Goal: Transaction & Acquisition: Obtain resource

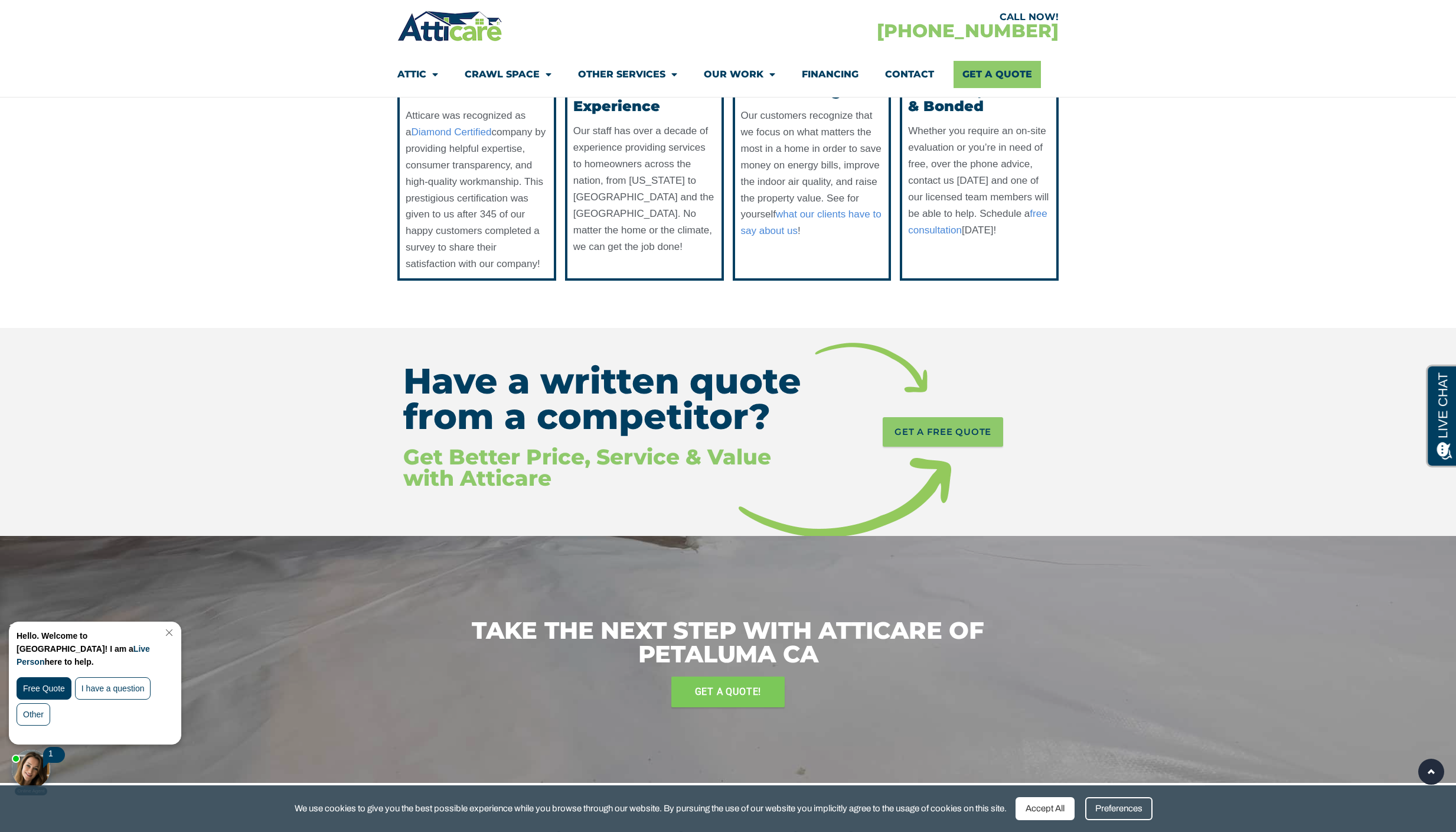
scroll to position [1145, 0]
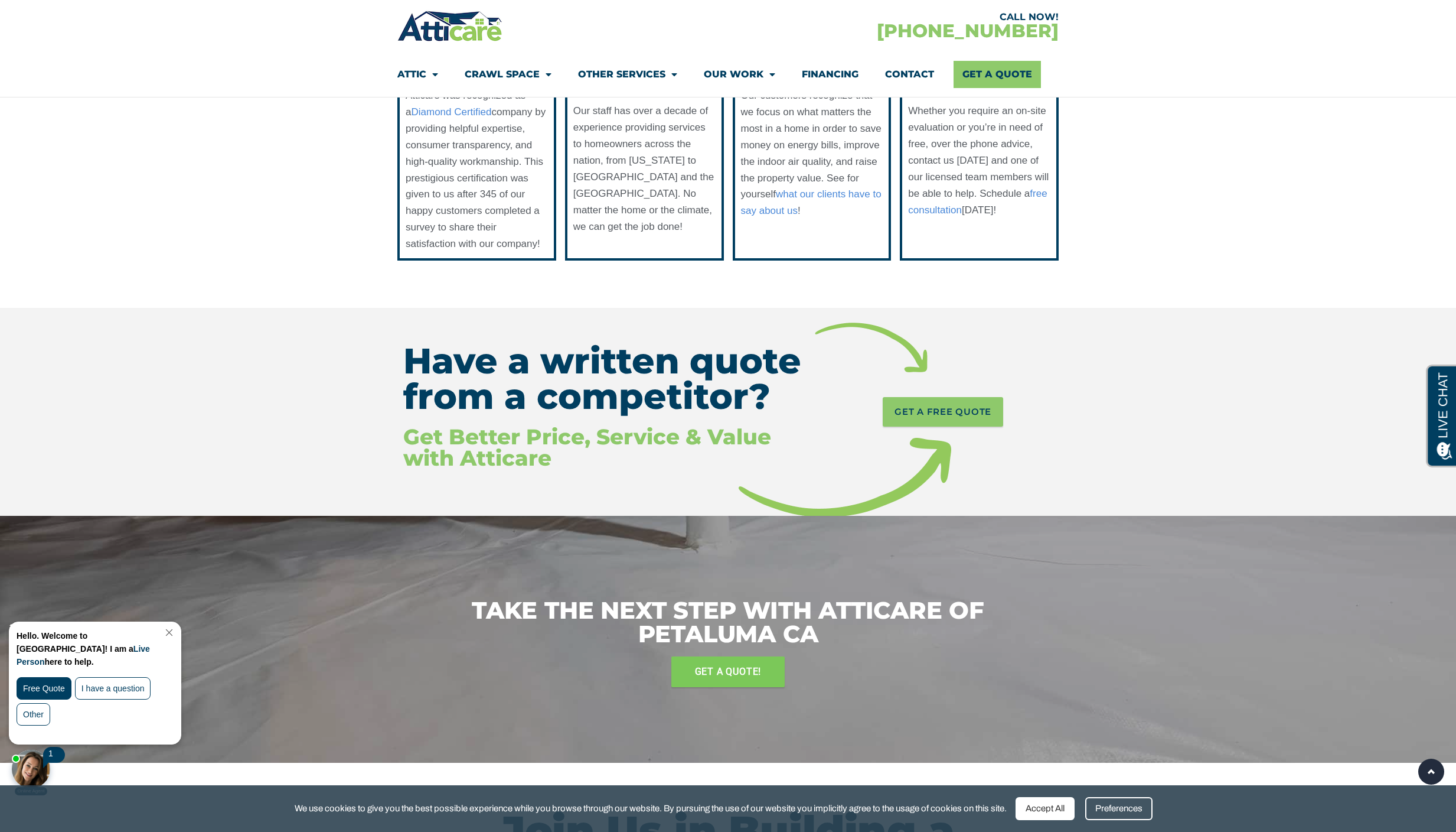
click at [1059, 813] on div "Accept All" at bounding box center [1045, 808] width 59 height 23
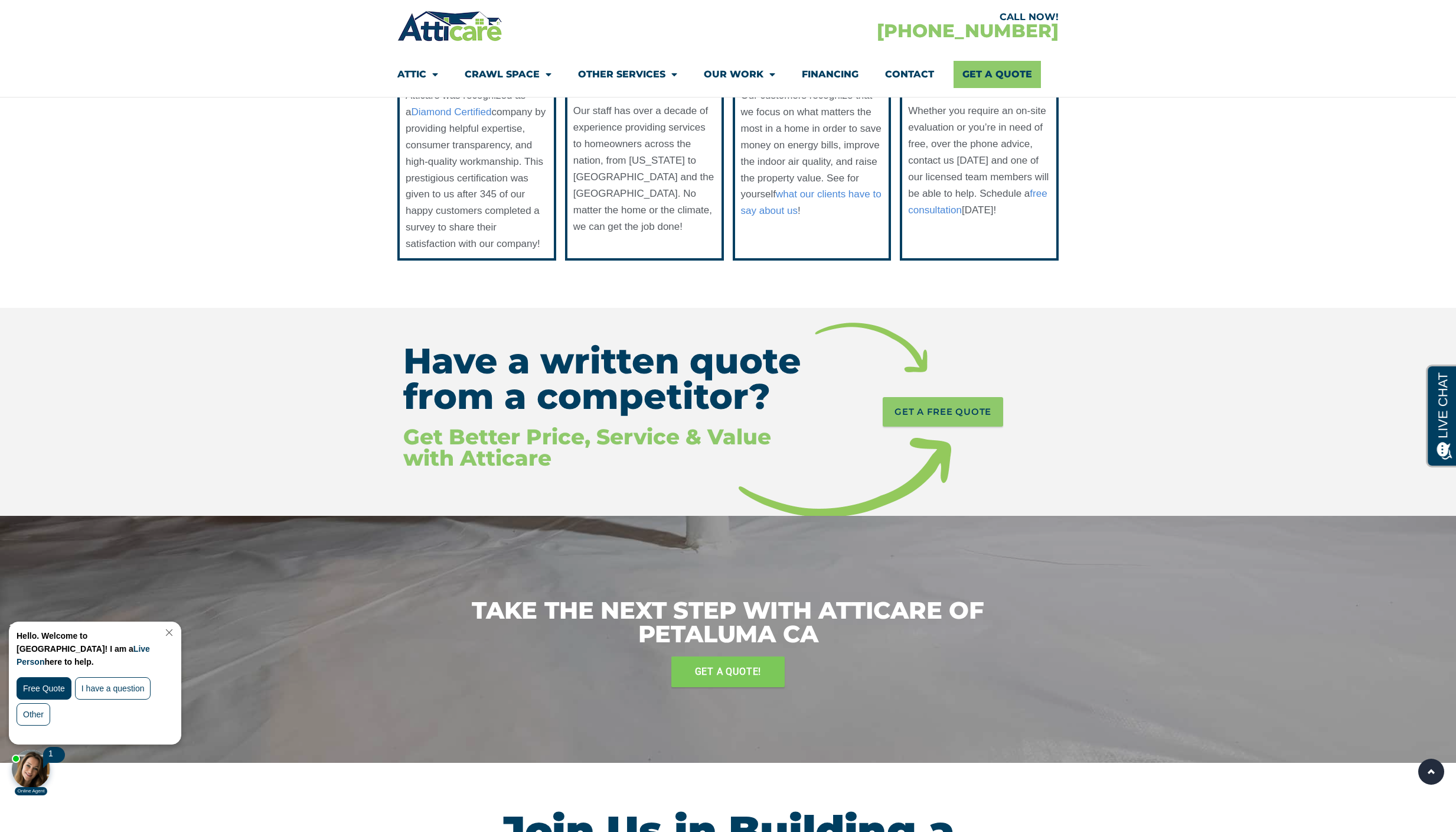
click at [35, 677] on div "Free Quote" at bounding box center [44, 688] width 55 height 23
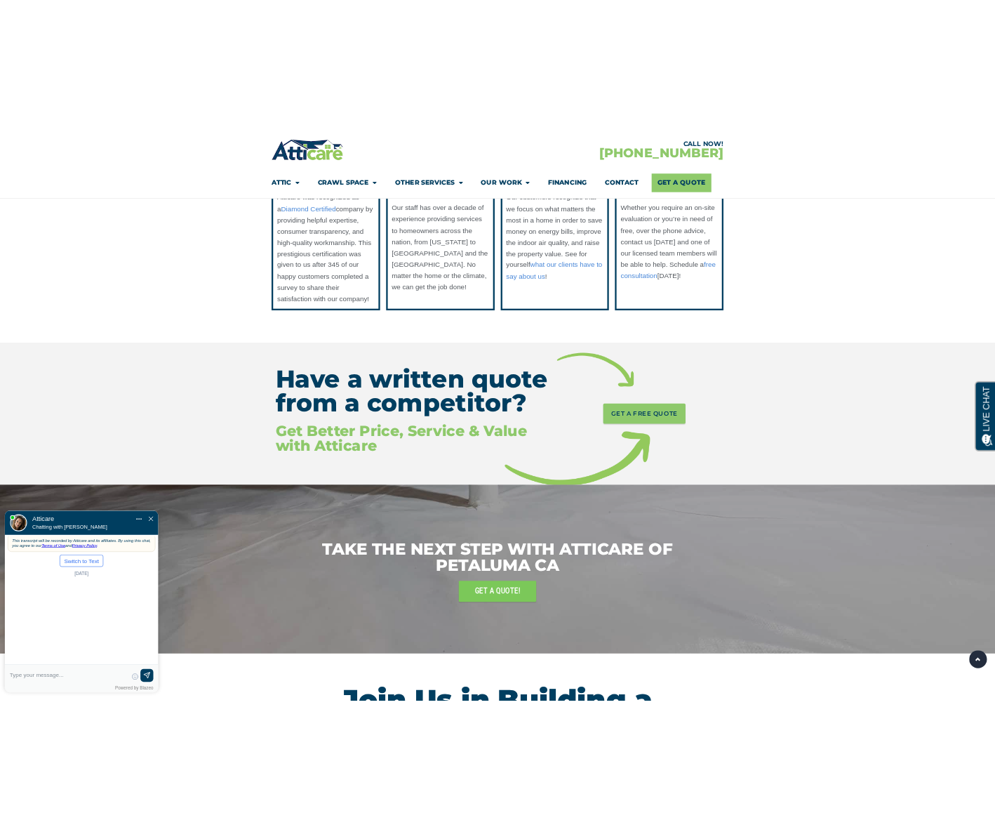
scroll to position [0, 0]
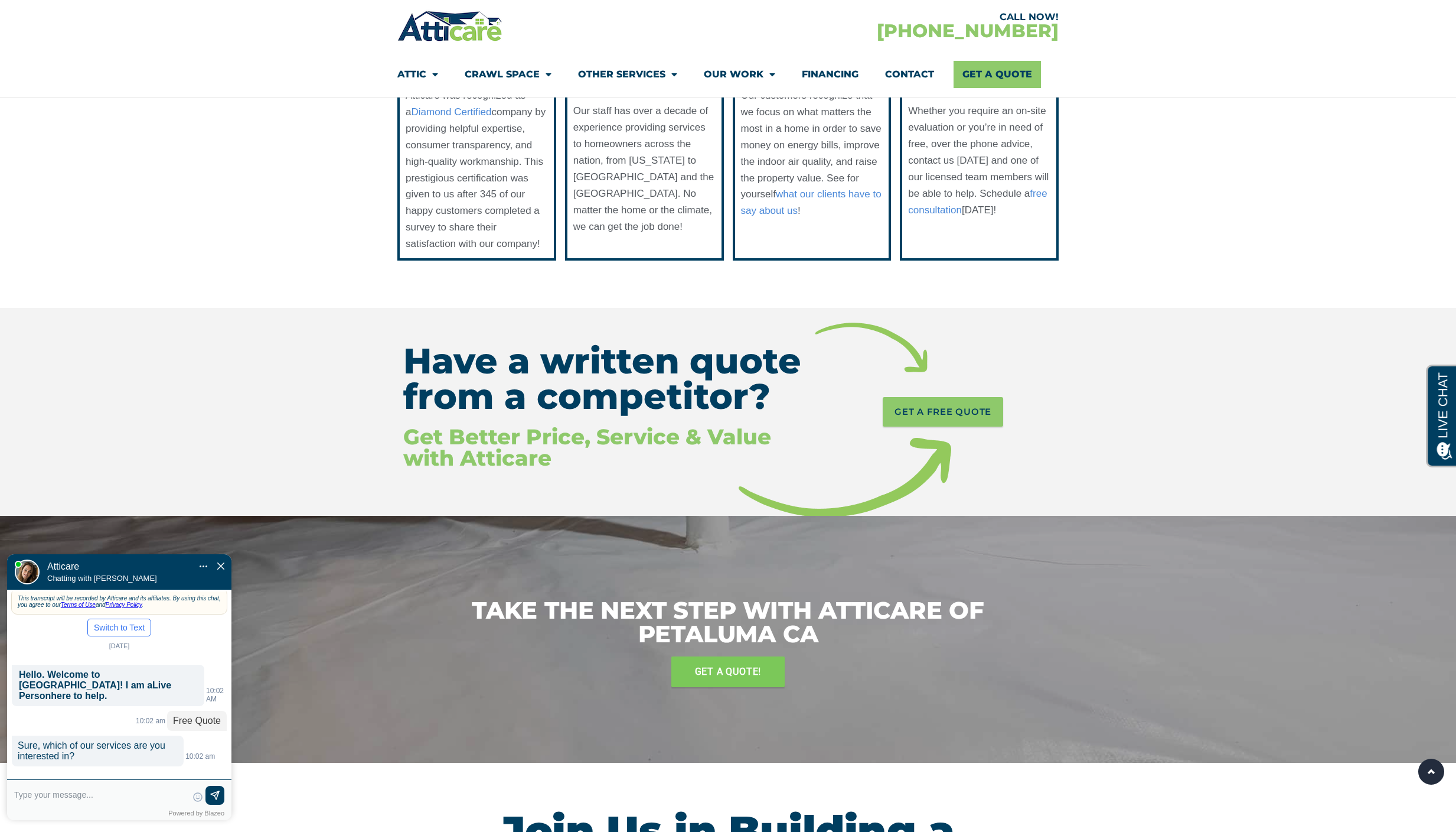
click at [58, 794] on textarea at bounding box center [101, 800] width 173 height 29
type input "Looking to get a quote for att"
click at [94, 805] on textarea "Looking to get a quote for attic blown in insulation. We curtrently havbe none" at bounding box center [101, 800] width 173 height 29
type textarea "Looking to get a quote for attic blown in insulation. We currently have none"
click at [209, 794] on img at bounding box center [215, 796] width 12 height 12
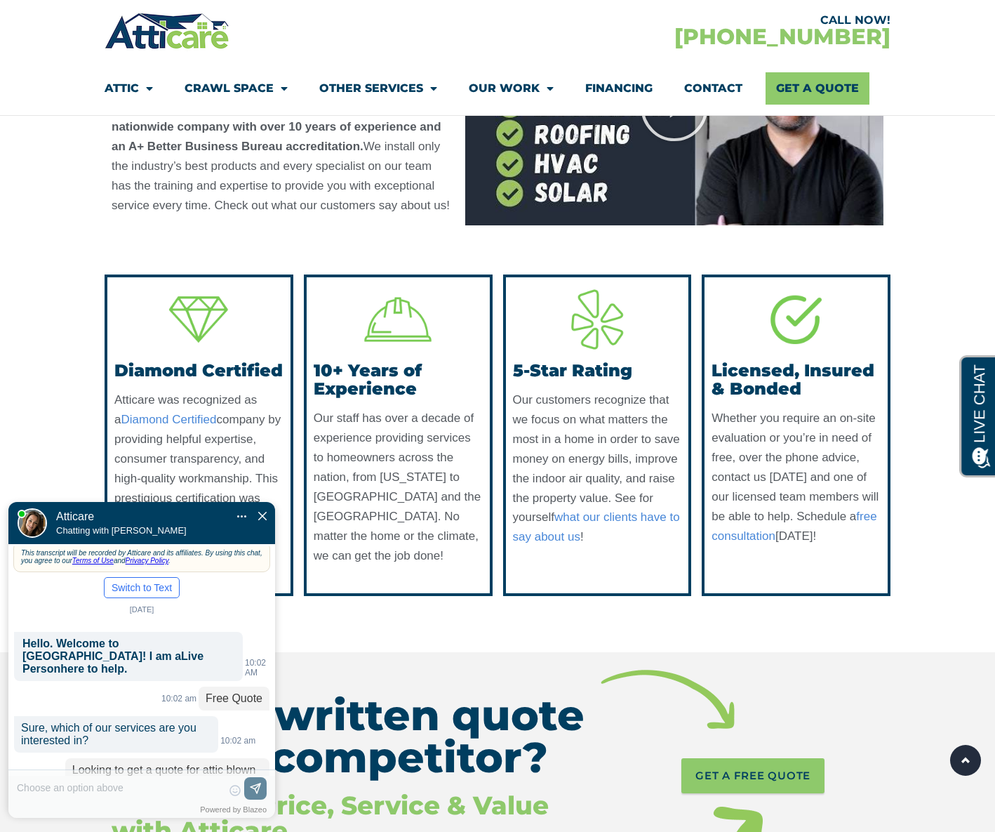
scroll to position [97, 0]
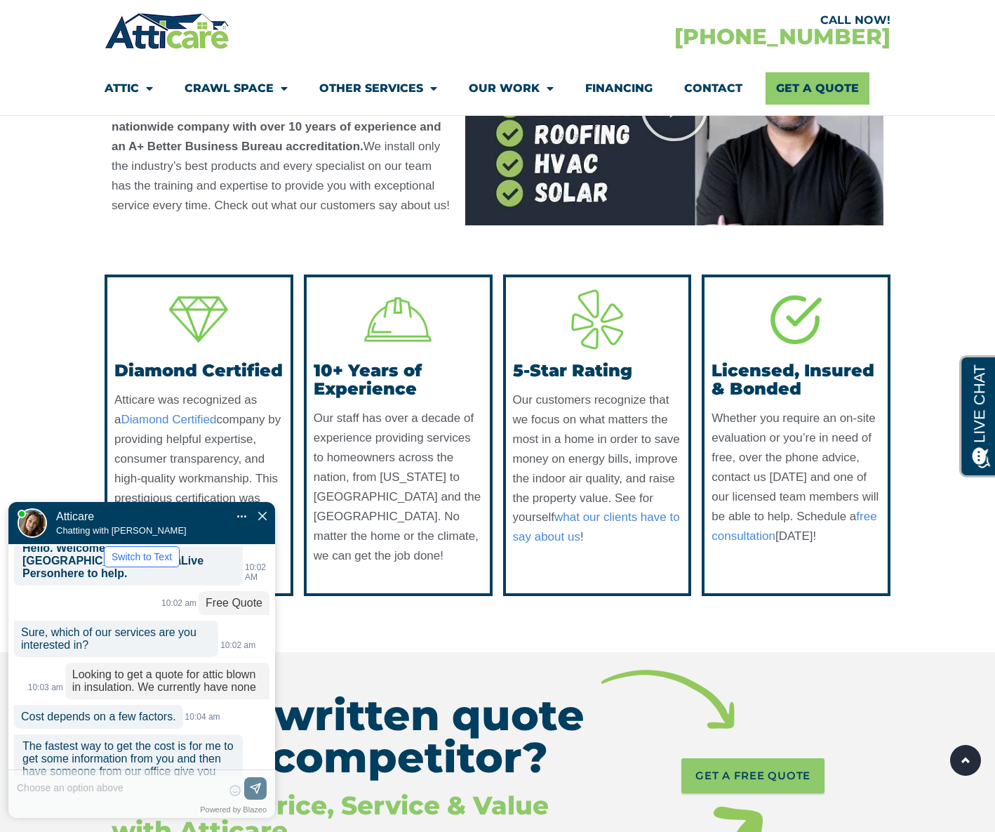
click at [196, 820] on label "New" at bounding box center [196, 825] width 20 height 11
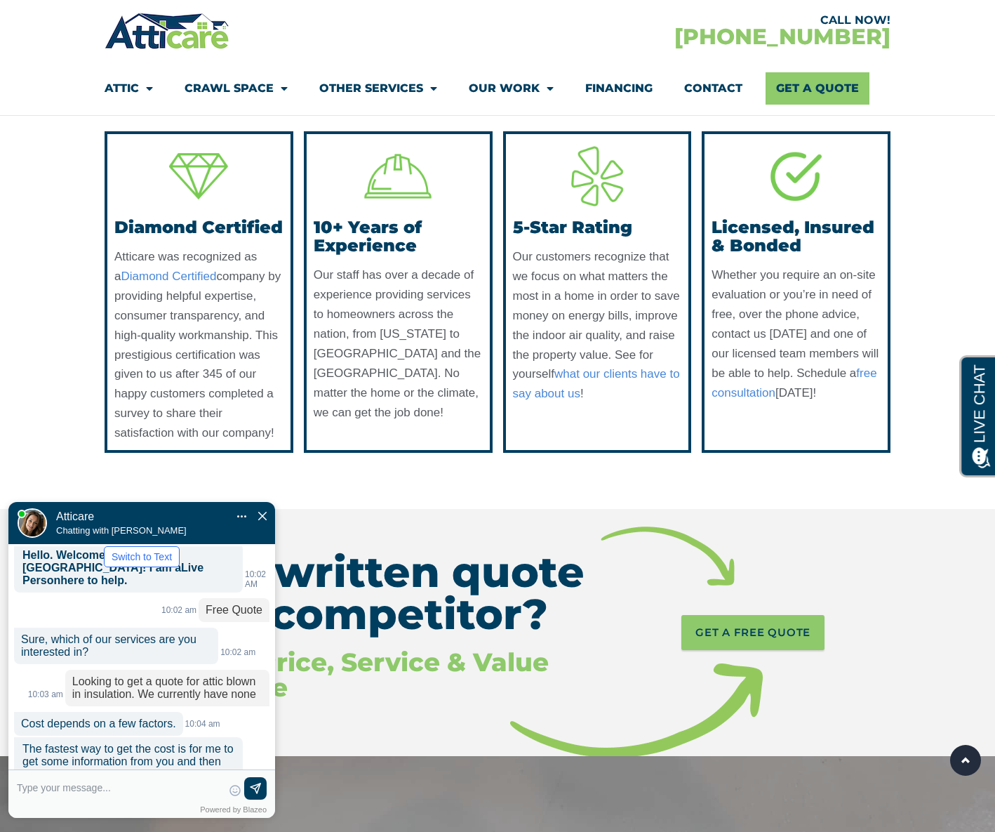
scroll to position [132, 0]
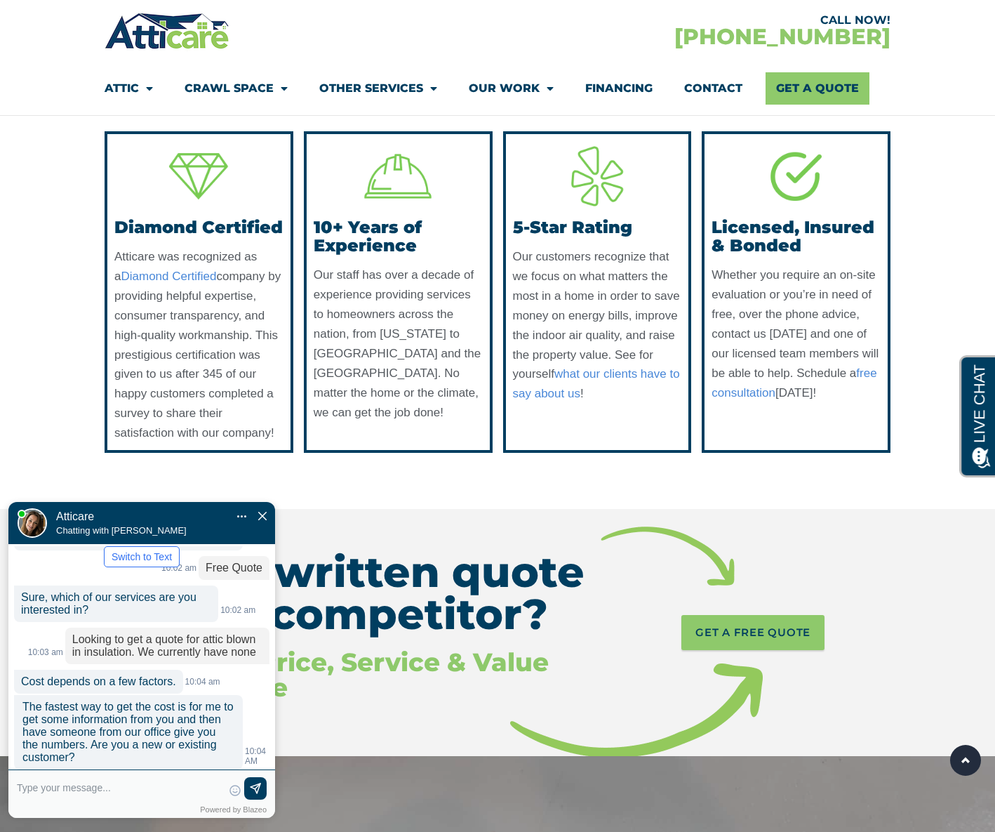
click at [84, 789] on textarea at bounding box center [120, 794] width 206 height 34
type textarea "9"
type input "94952"
click at [255, 787] on img at bounding box center [255, 789] width 14 height 14
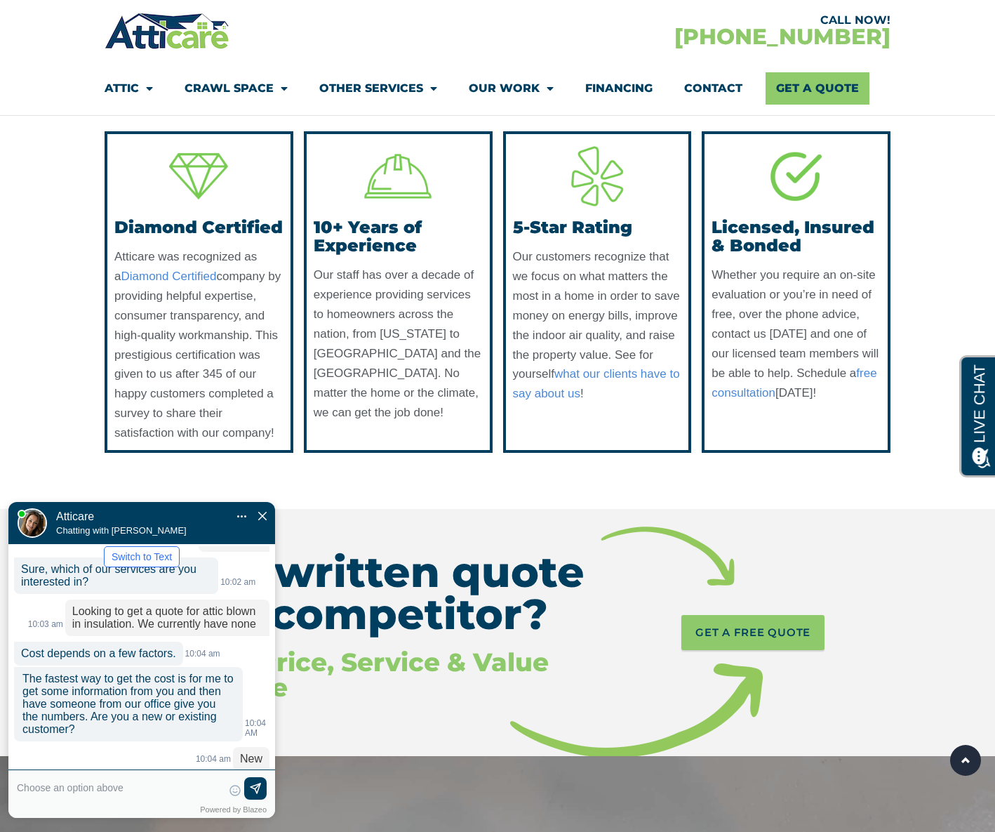
scroll to position [243, 0]
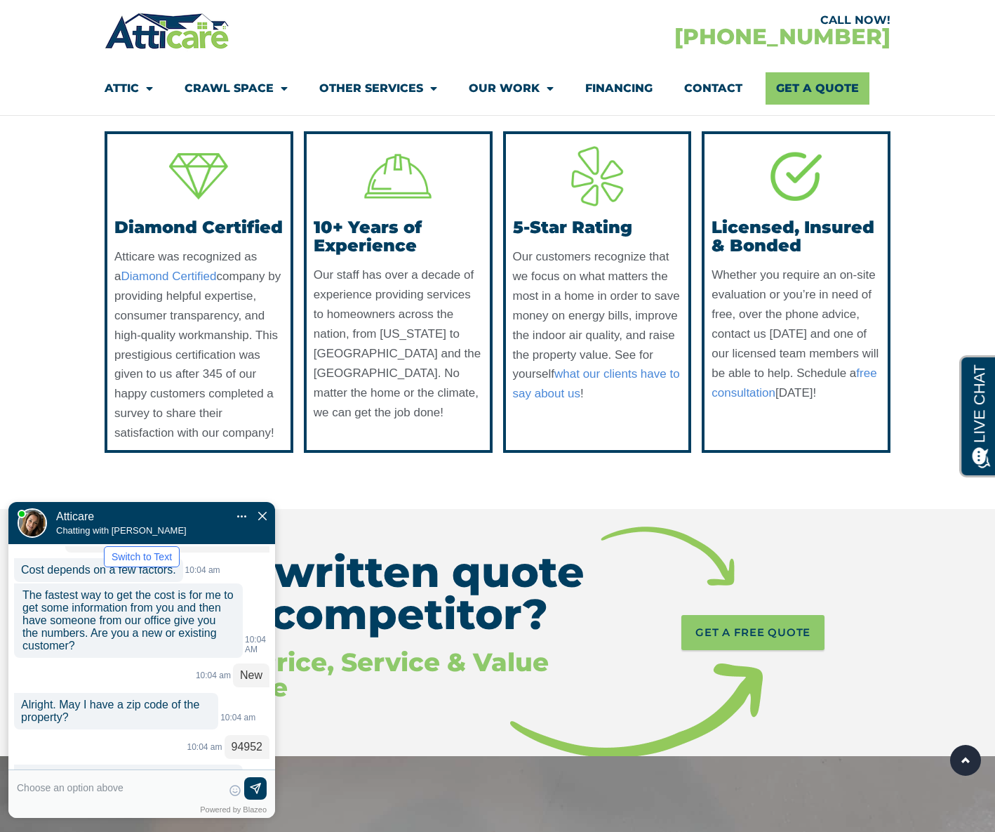
click at [257, 837] on div "No" at bounding box center [254, 842] width 13 height 11
click at [116, 787] on textarea at bounding box center [120, 794] width 206 height 34
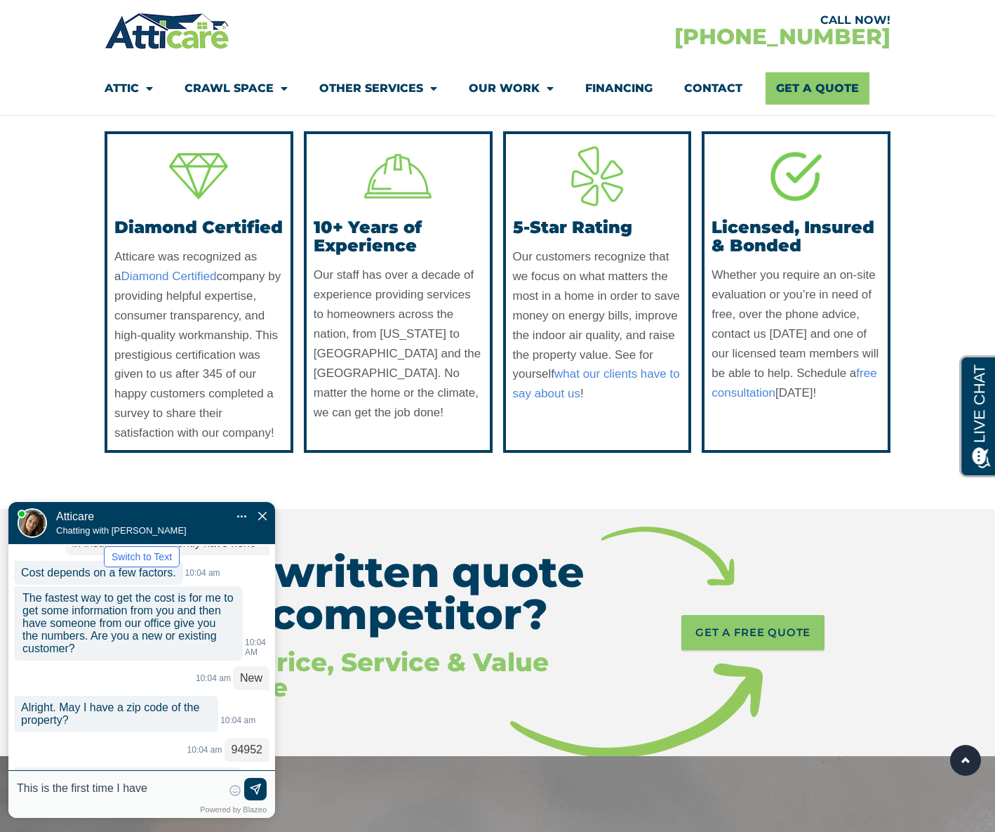
type input "This is the first time I have"
type textarea "This is the first time I have looked into this"
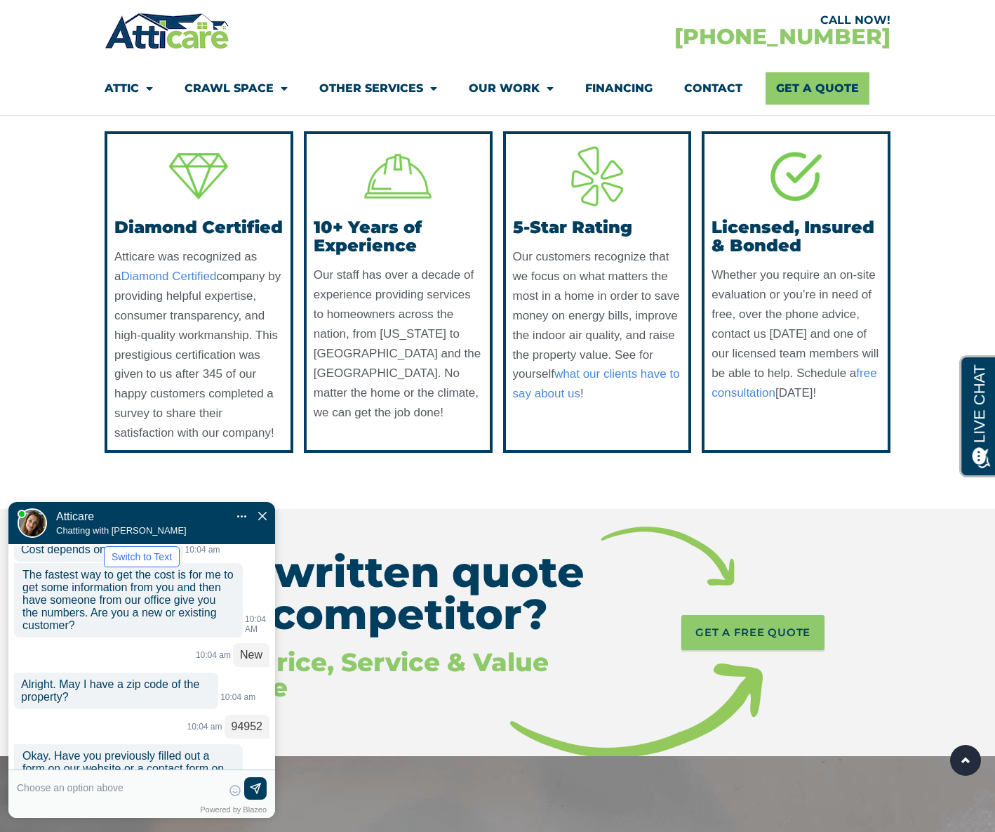
scroll to position [323, 0]
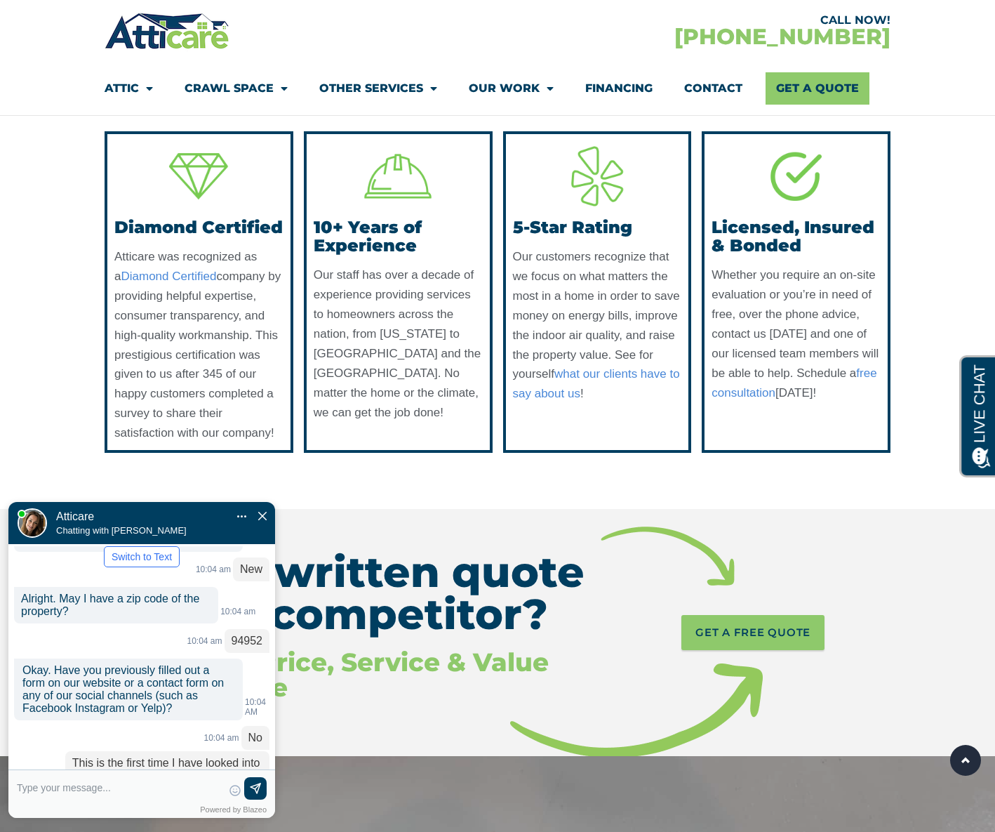
scroll to position [363, 0]
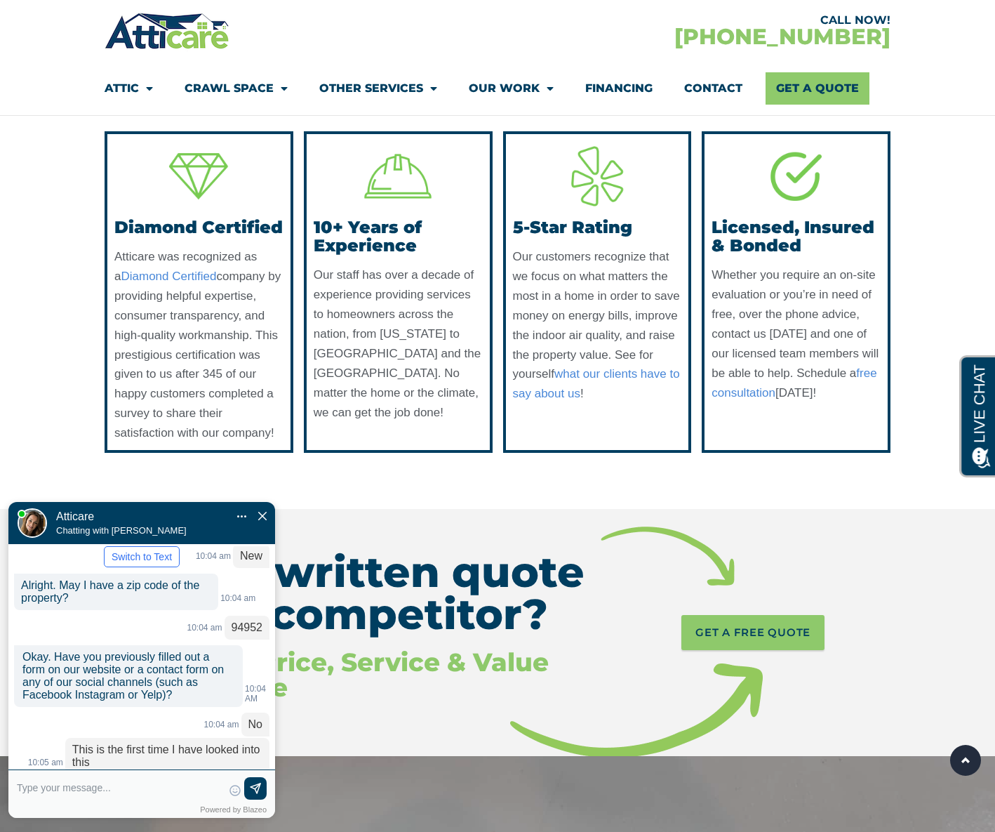
click at [48, 782] on textarea at bounding box center [120, 794] width 206 height 34
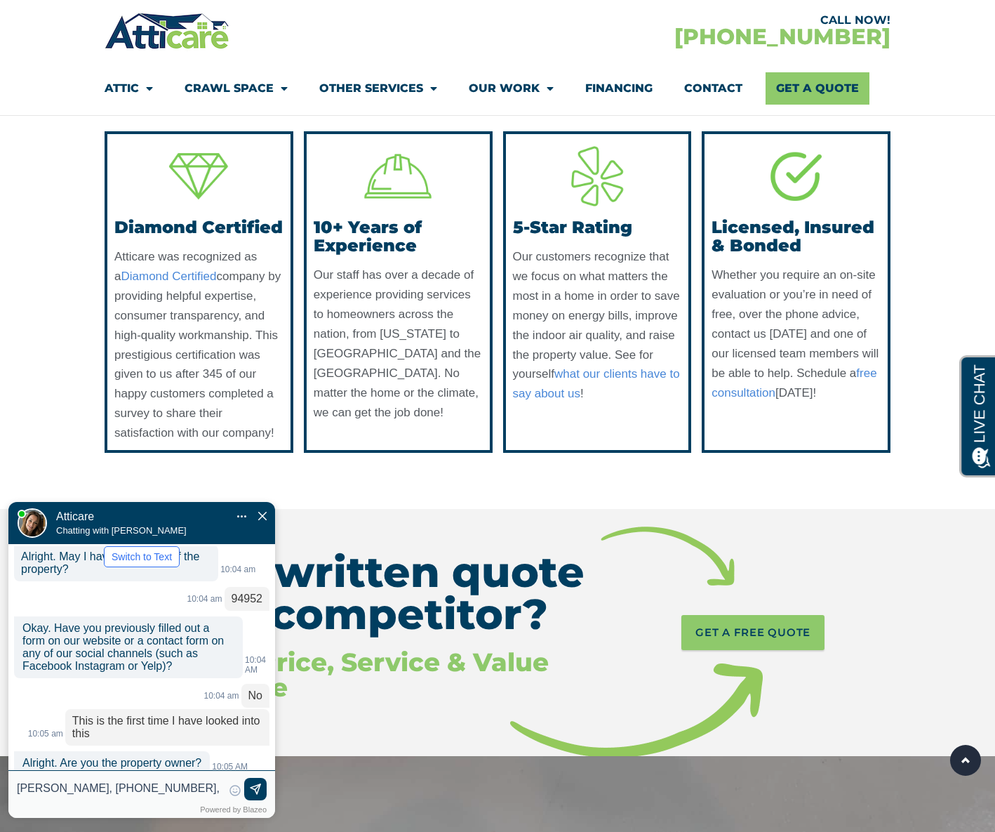
type input "Scott bacon, 707-338-5283, ba"
type textarea "Scott bacon, 707-338-5283, ba"
type input "Scott bacon, 707-338-5283, bac"
type textarea "Scott bacon, 707-338-5283, bacon5@sbcglobal.net"
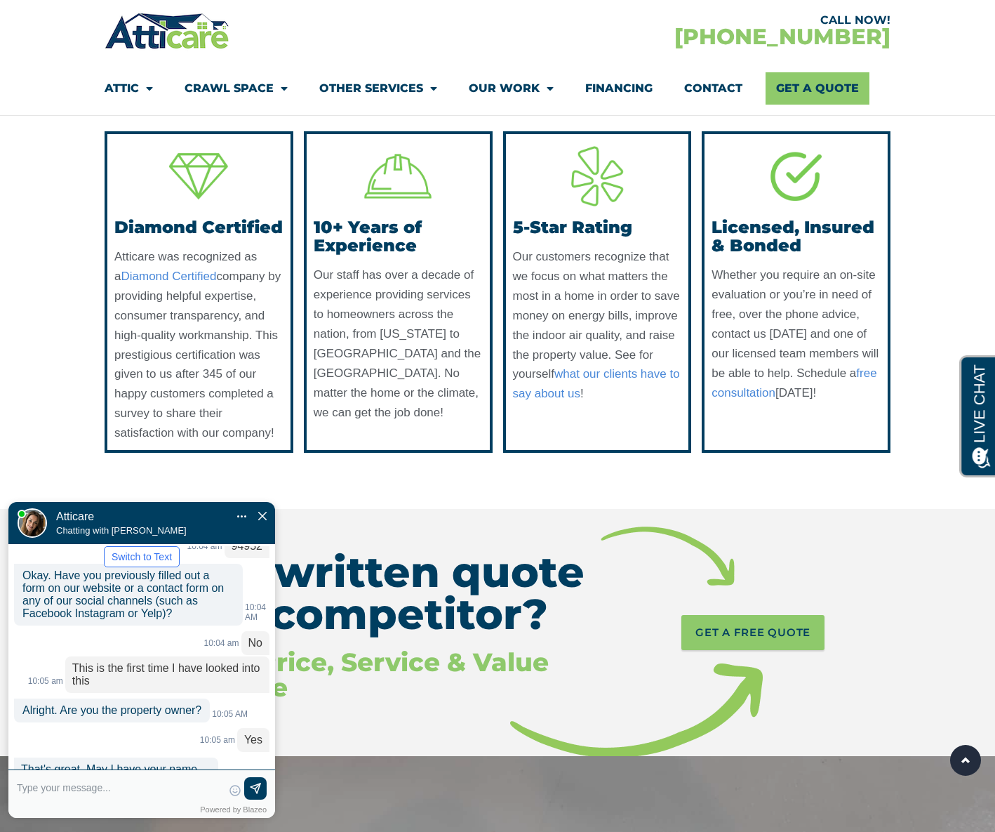
scroll to position [473, 0]
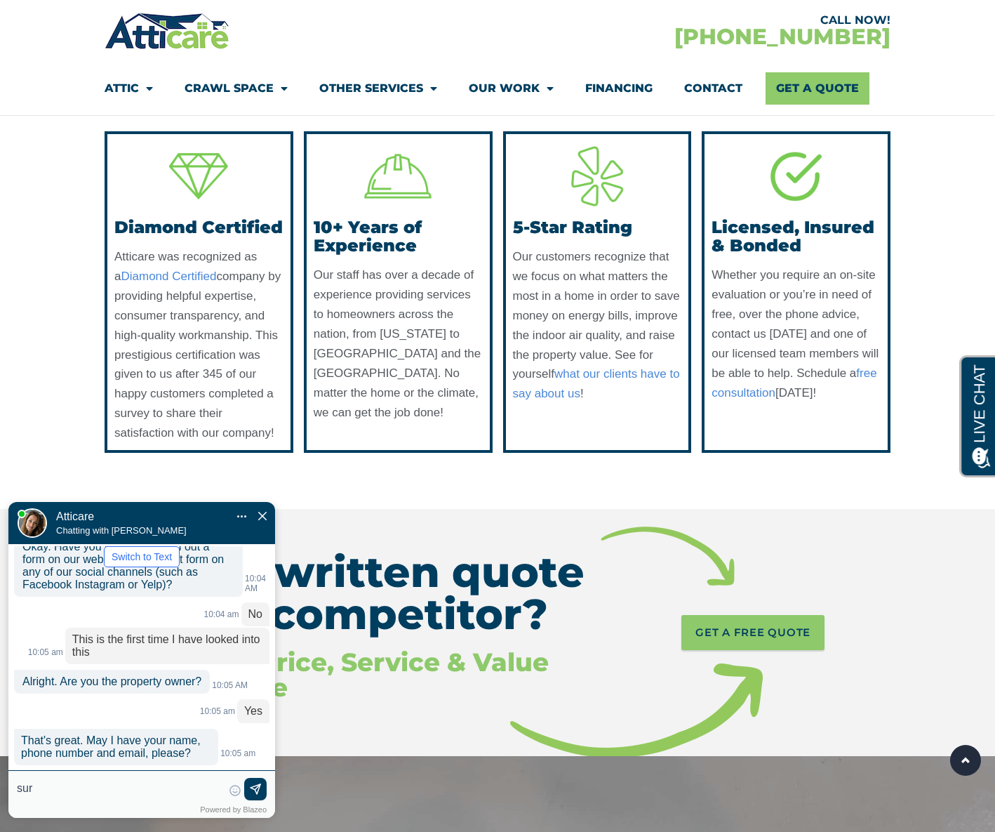
type input "sure"
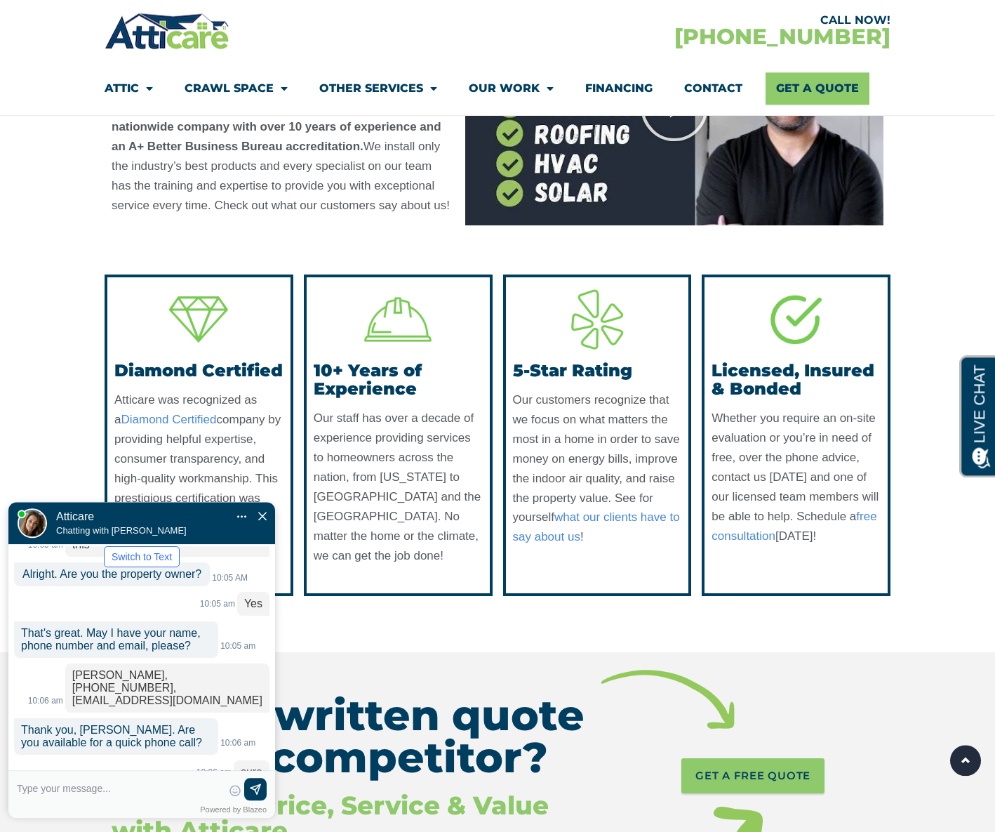
scroll to position [1145, 0]
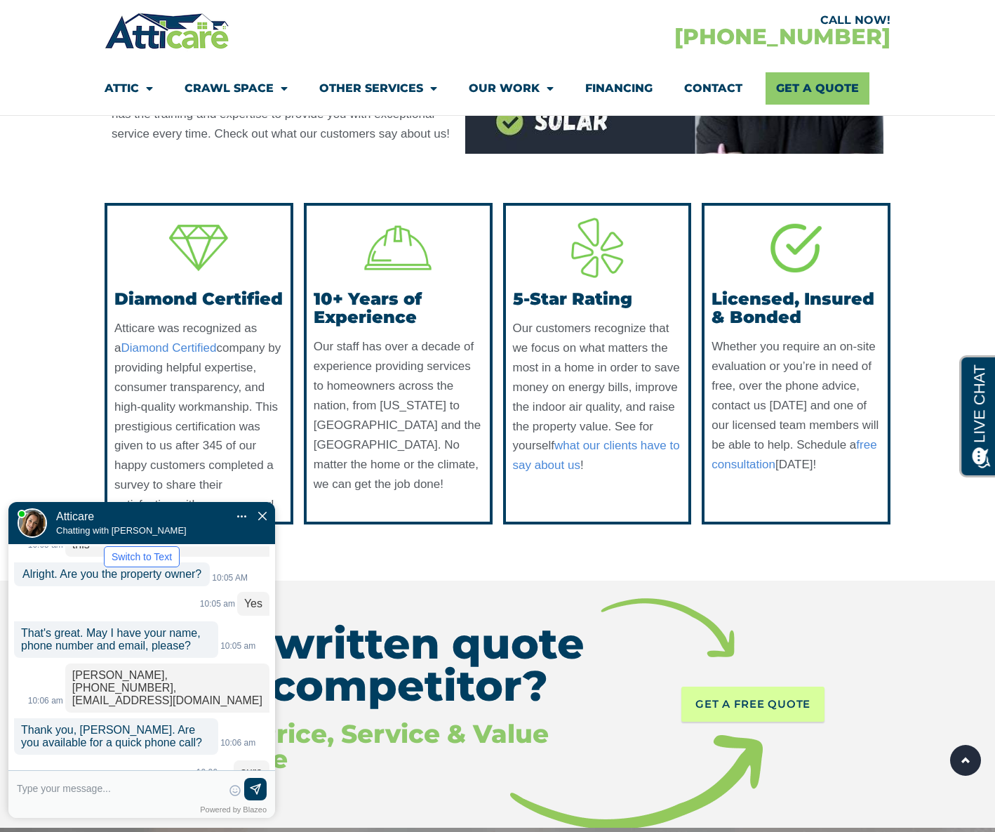
click at [761, 714] on span "GET A FREE QUOTE" at bounding box center [752, 703] width 115 height 21
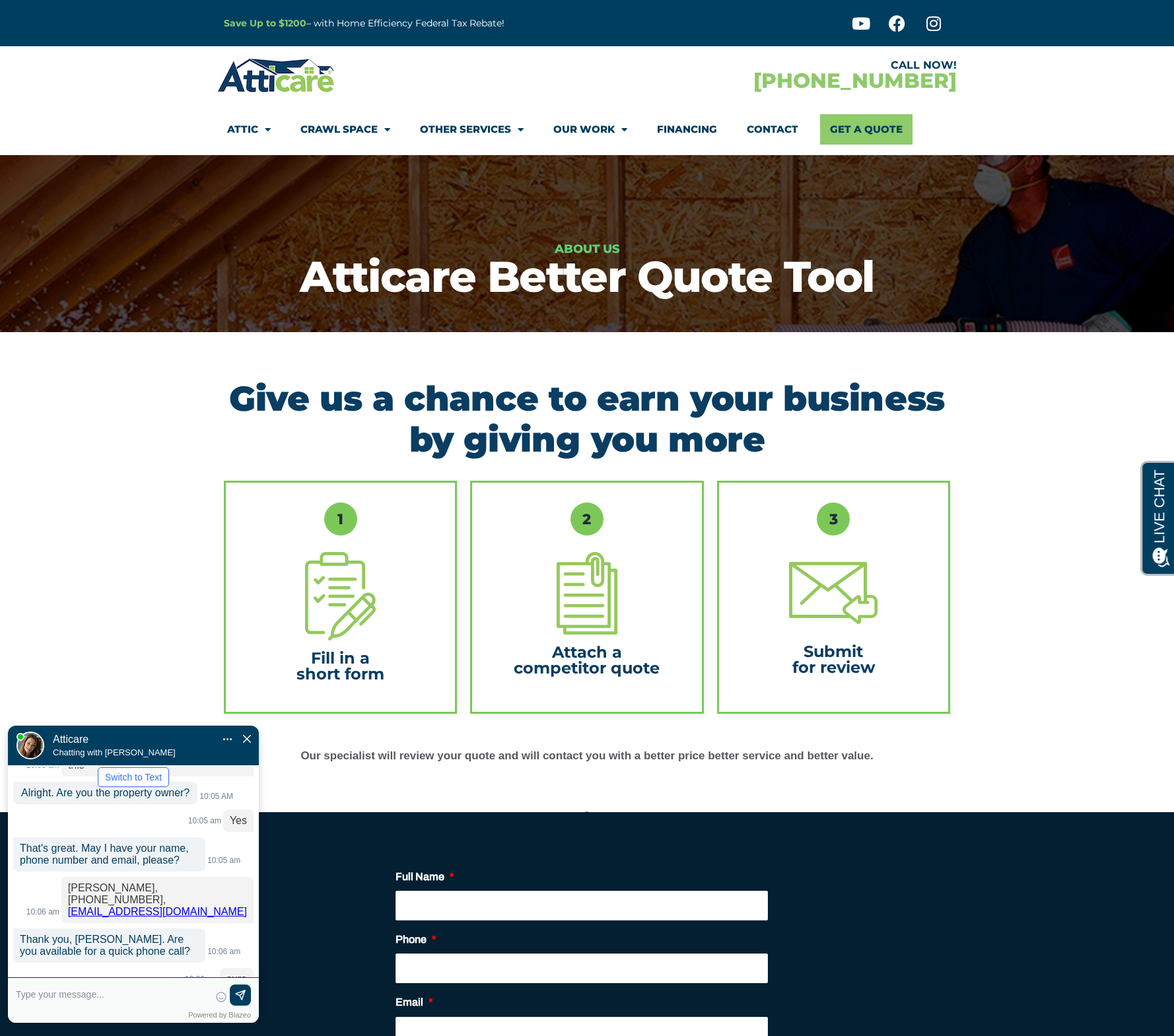
scroll to position [550, 0]
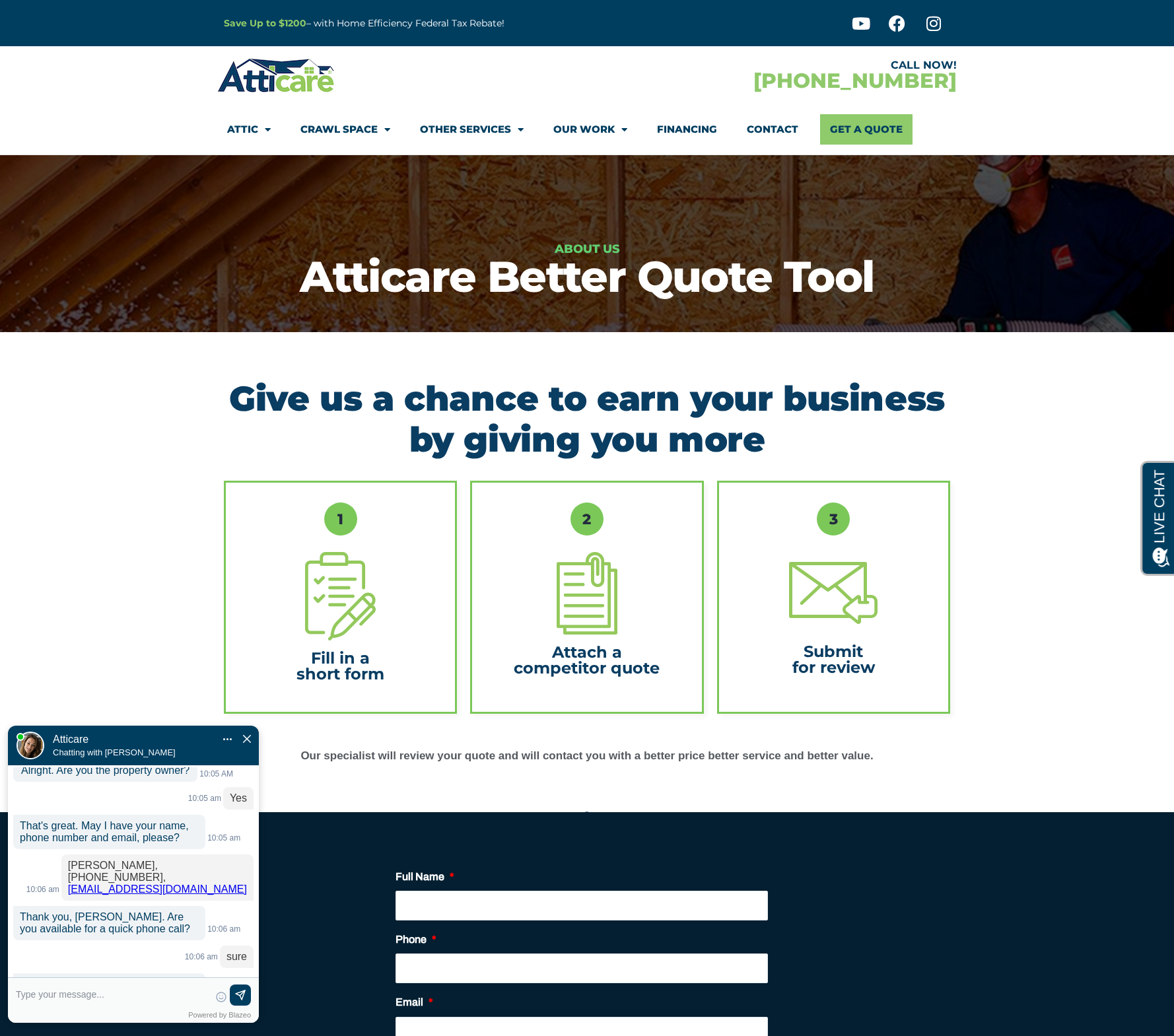
click at [246, 735] on img "Close Chat" at bounding box center [246, 739] width 8 height 8
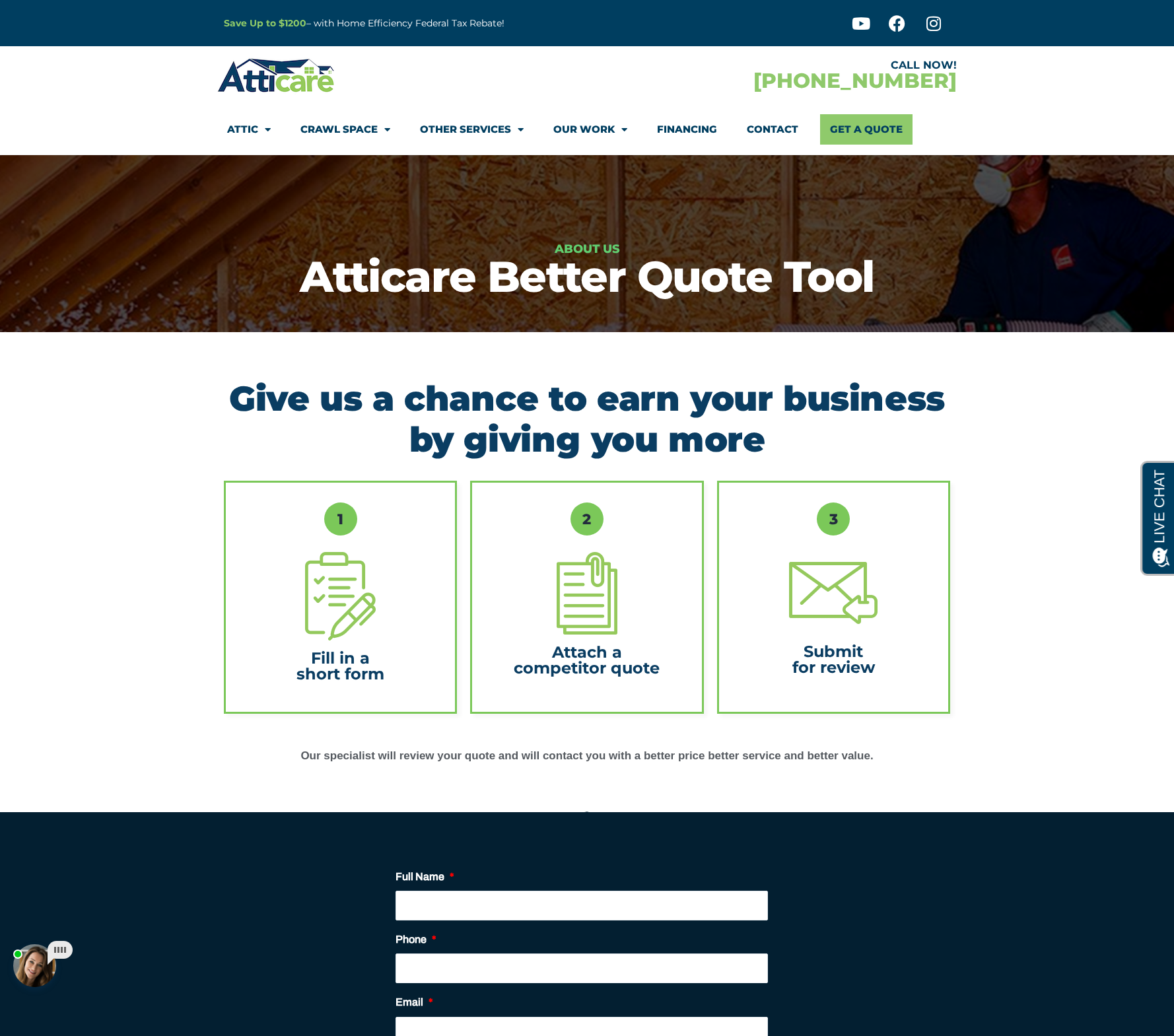
click at [96, 614] on section "Give us a chance to earn your business by giving you more 1 Fill in a short for…" at bounding box center [587, 571] width 1174 height 479
